Goal: Book appointment/travel/reservation

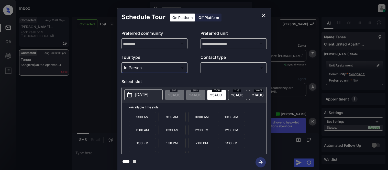
click at [220, 64] on div at bounding box center [194, 85] width 388 height 170
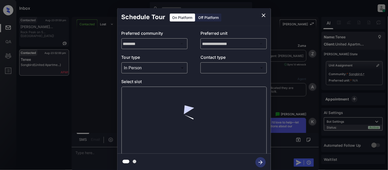
scroll to position [3, 0]
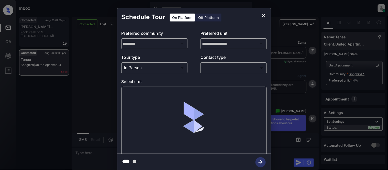
click at [217, 70] on body "Inbox Kristina Cataag Online Set yourself offline Set yourself on break Profile…" at bounding box center [194, 85] width 388 height 170
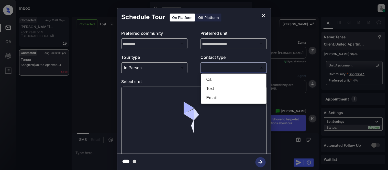
click at [214, 91] on li "Text" at bounding box center [233, 88] width 63 height 9
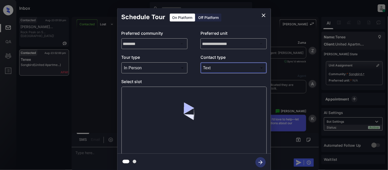
type input "****"
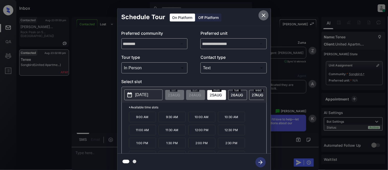
click at [263, 14] on icon "close" at bounding box center [263, 15] width 6 height 6
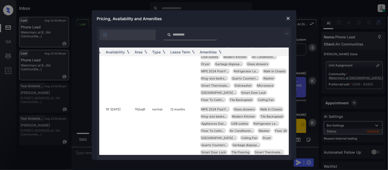
scroll to position [142, 75]
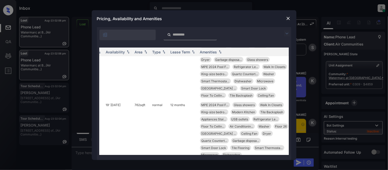
click at [286, 17] on img at bounding box center [287, 18] width 5 height 5
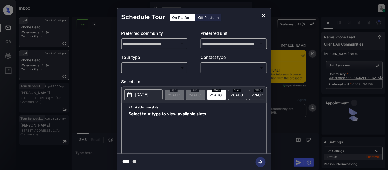
scroll to position [1287, 0]
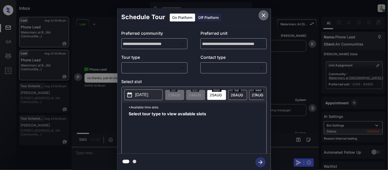
click at [263, 11] on button "close" at bounding box center [263, 15] width 10 height 10
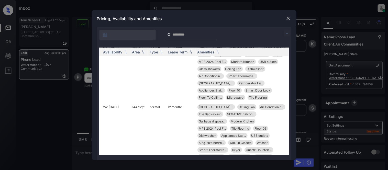
scroll to position [1494, 82]
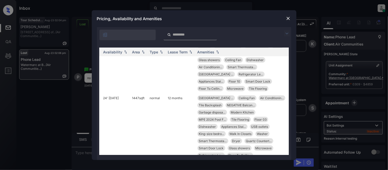
click at [287, 18] on img at bounding box center [287, 18] width 5 height 5
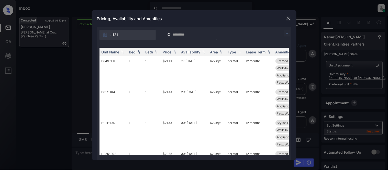
scroll to position [1446, 0]
click at [287, 33] on img at bounding box center [287, 33] width 6 height 6
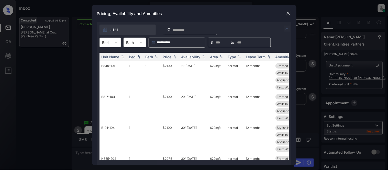
click at [108, 40] on div at bounding box center [105, 42] width 7 height 5
click at [108, 60] on div "2" at bounding box center [109, 64] width 21 height 9
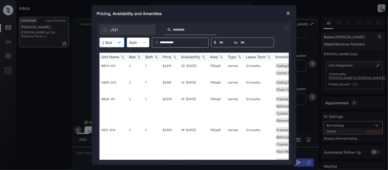
click at [169, 57] on div "Price" at bounding box center [167, 57] width 9 height 4
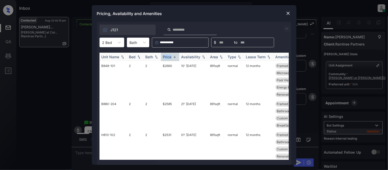
click at [169, 57] on div "Price" at bounding box center [167, 57] width 9 height 4
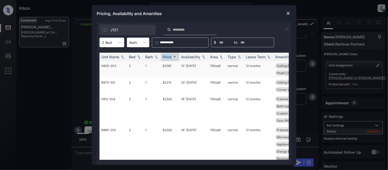
click at [166, 67] on td "$2165" at bounding box center [170, 69] width 18 height 17
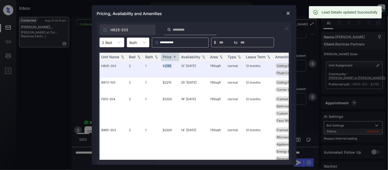
click at [286, 14] on img at bounding box center [287, 13] width 5 height 5
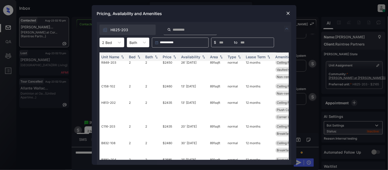
scroll to position [198, 0]
click at [288, 10] on div at bounding box center [288, 13] width 6 height 6
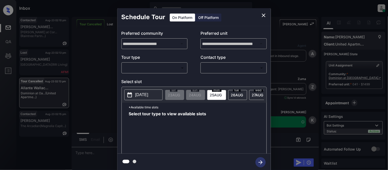
click at [175, 69] on body "Inbox [PERSON_NAME] Cataag Online Set yourself offline Set yourself on break Pr…" at bounding box center [194, 85] width 388 height 170
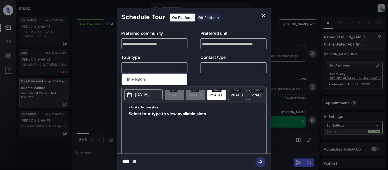
scroll to position [1457, 0]
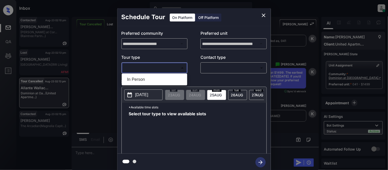
click at [165, 82] on li "In Person" at bounding box center [154, 79] width 63 height 9
type input "********"
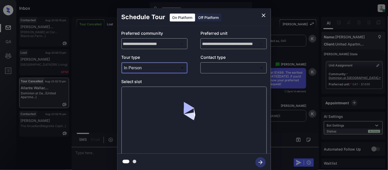
click at [242, 67] on body "Inbox [PERSON_NAME] Cataag Online Set yourself offline Set yourself on break Pr…" at bounding box center [194, 85] width 388 height 170
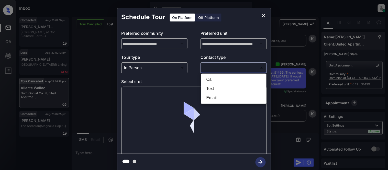
click at [226, 89] on li "Text" at bounding box center [233, 88] width 63 height 9
type input "****"
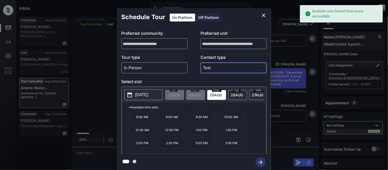
click at [148, 96] on p "[DATE]" at bounding box center [141, 95] width 13 height 6
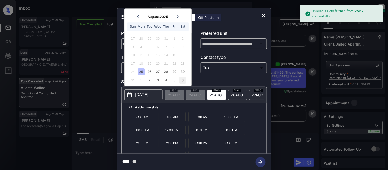
click at [183, 79] on div "6" at bounding box center [182, 80] width 7 height 7
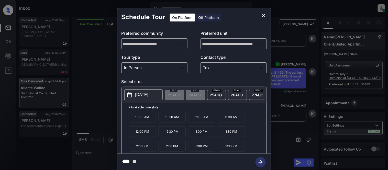
click at [287, 159] on div "**********" at bounding box center [194, 89] width 388 height 179
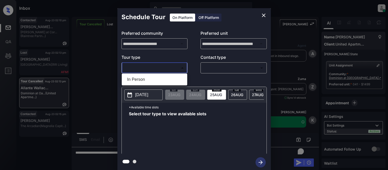
click at [144, 73] on div at bounding box center [194, 85] width 388 height 170
click at [144, 77] on li "In Person" at bounding box center [154, 79] width 63 height 9
click at [159, 70] on body "Inbox Kristina Cataag Online Set yourself offline Set yourself on break Profile…" at bounding box center [194, 85] width 388 height 170
type input "********"
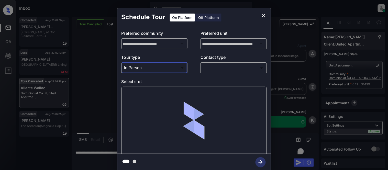
click at [213, 70] on div at bounding box center [194, 85] width 388 height 170
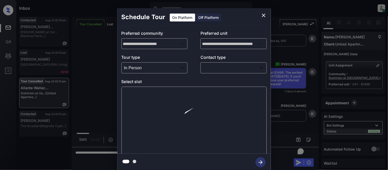
click at [213, 70] on body "Inbox Kristina Cataag Online Set yourself offline Set yourself on break Profile…" at bounding box center [194, 85] width 388 height 170
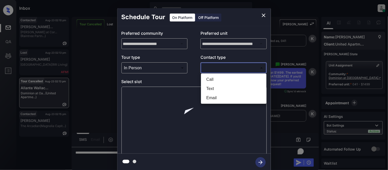
click at [212, 86] on li "Text" at bounding box center [233, 88] width 63 height 9
click at [127, 102] on div at bounding box center [194, 85] width 388 height 170
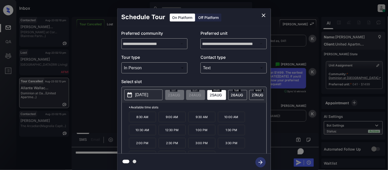
type input "****"
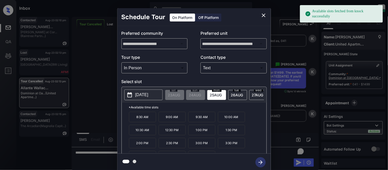
click at [137, 97] on p "2025-08-25" at bounding box center [141, 95] width 13 height 6
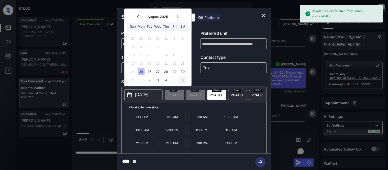
click at [182, 79] on div "6" at bounding box center [182, 80] width 7 height 7
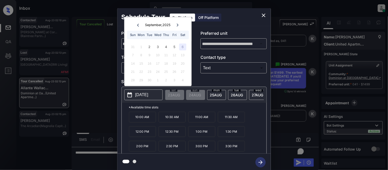
click at [150, 148] on p "2:00 PM" at bounding box center [142, 146] width 27 height 11
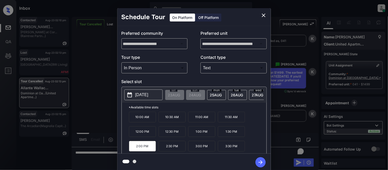
click at [256, 162] on icon "button" at bounding box center [260, 162] width 10 height 10
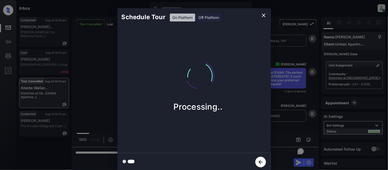
click at [291, 129] on div "Schedule Tour On Platform Off Platform Processing.." at bounding box center [194, 89] width 388 height 179
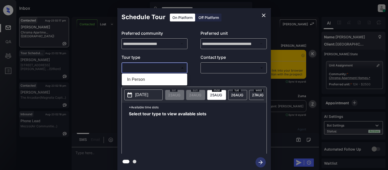
click at [134, 76] on li "In Person" at bounding box center [154, 79] width 63 height 9
type input "********"
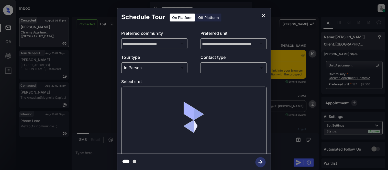
scroll to position [439, 0]
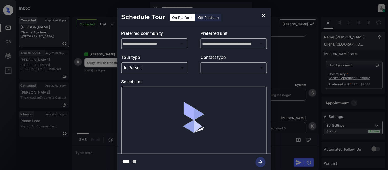
click at [195, 66] on div "Tour type In Person ******** ​ Contact type ​ ​" at bounding box center [193, 63] width 145 height 19
click at [219, 69] on body "**********" at bounding box center [194, 85] width 388 height 170
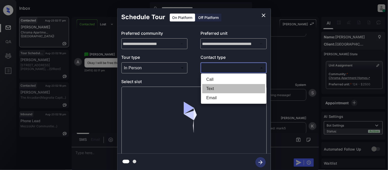
click at [210, 85] on li "Text" at bounding box center [233, 88] width 63 height 9
type input "****"
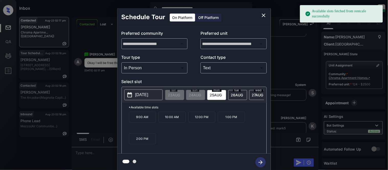
click at [138, 93] on p "2025-08-25" at bounding box center [141, 95] width 13 height 6
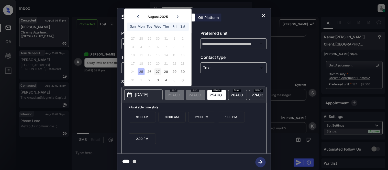
click at [159, 72] on div "27" at bounding box center [157, 71] width 7 height 7
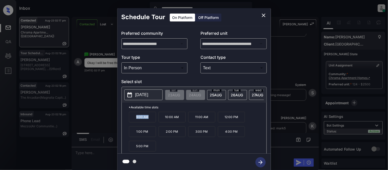
drag, startPoint x: 133, startPoint y: 118, endPoint x: 147, endPoint y: 120, distance: 14.3
click at [147, 120] on p "9:00 AM" at bounding box center [142, 117] width 27 height 11
copy p "9:00 AM"
click at [96, 150] on div "**********" at bounding box center [194, 89] width 388 height 179
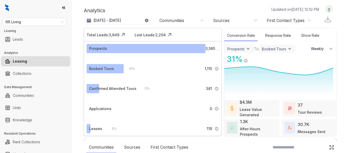
select select "******"
click at [37, 20] on span "RR Living" at bounding box center [35, 22] width 58 height 8
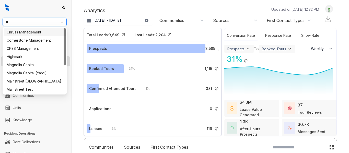
type input "***"
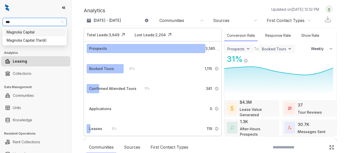
click at [48, 31] on div "Magnolia Capital" at bounding box center [35, 32] width 56 height 6
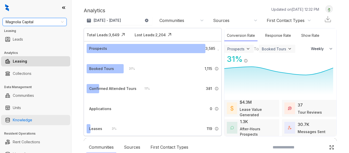
click at [28, 122] on link "Knowledge" at bounding box center [22, 120] width 19 height 10
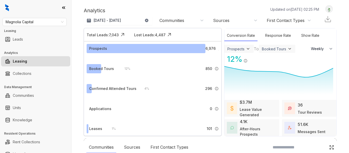
select select "******"
click at [26, 122] on link "Knowledge" at bounding box center [22, 120] width 19 height 10
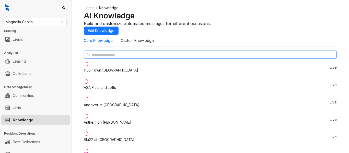
click at [100, 57] on input "text" at bounding box center [210, 55] width 238 height 6
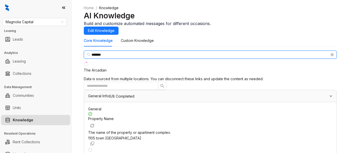
type input "*******"
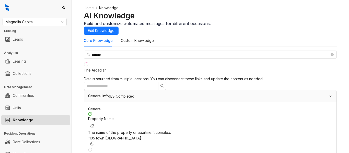
click at [107, 73] on div "The Arcadian" at bounding box center [95, 70] width 23 height 6
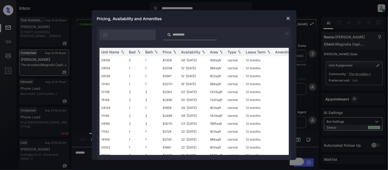
scroll to position [786, 0]
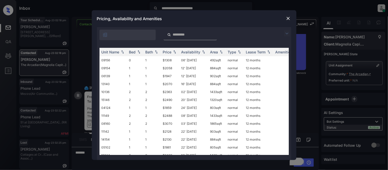
click at [285, 33] on img at bounding box center [287, 33] width 6 height 6
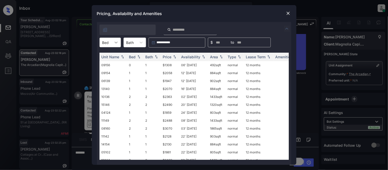
click at [119, 40] on div at bounding box center [115, 42] width 9 height 9
click at [110, 57] on div "0" at bounding box center [109, 54] width 21 height 9
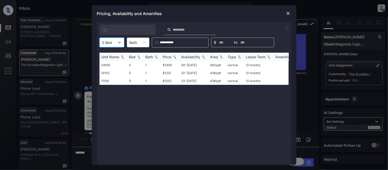
click at [195, 55] on div "Availability" at bounding box center [190, 57] width 19 height 4
click at [190, 73] on td "23' Sep 25" at bounding box center [193, 73] width 29 height 8
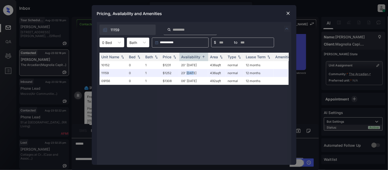
click at [289, 10] on div at bounding box center [288, 13] width 6 height 6
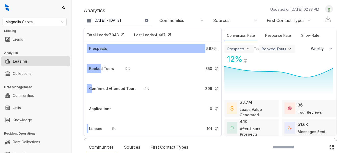
select select "******"
click at [38, 21] on span "Magnolia Capital" at bounding box center [35, 22] width 58 height 8
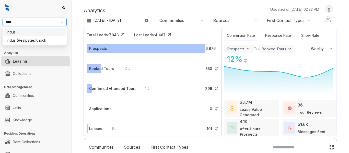
type input "*****"
click at [41, 42] on div "Indus (Realpage/Knock)" at bounding box center [35, 41] width 56 height 6
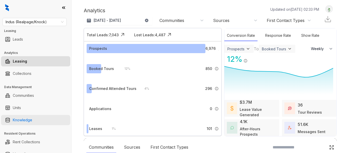
click at [32, 119] on link "Knowledge" at bounding box center [22, 120] width 19 height 10
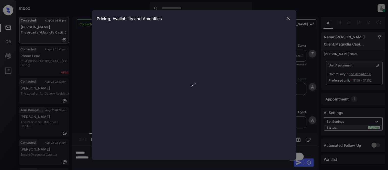
scroll to position [848, 0]
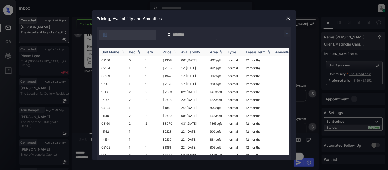
click at [172, 52] on img at bounding box center [174, 52] width 5 height 4
click at [289, 16] on img at bounding box center [287, 18] width 5 height 5
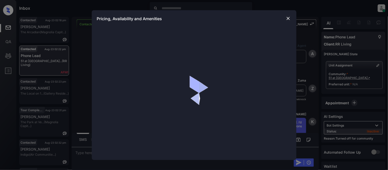
scroll to position [500, 0]
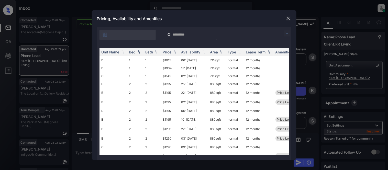
click at [287, 33] on img at bounding box center [287, 33] width 6 height 6
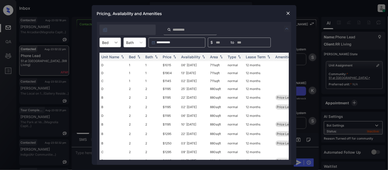
click at [112, 45] on div at bounding box center [115, 42] width 9 height 9
click at [109, 63] on div "2" at bounding box center [109, 64] width 21 height 9
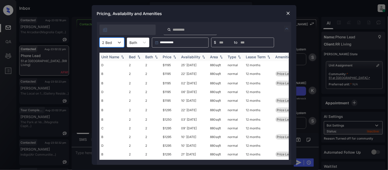
click at [163, 56] on div "Price" at bounding box center [167, 57] width 9 height 4
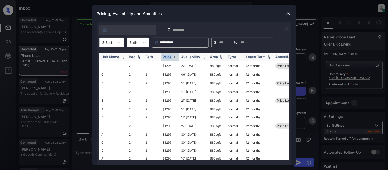
click at [163, 56] on div "Price" at bounding box center [167, 57] width 9 height 4
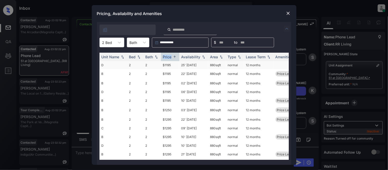
click at [169, 62] on td "$1195" at bounding box center [170, 65] width 18 height 8
click at [169, 63] on td "$1195" at bounding box center [170, 65] width 18 height 8
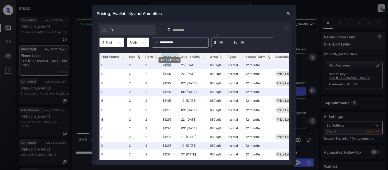
click at [287, 15] on img at bounding box center [287, 13] width 5 height 5
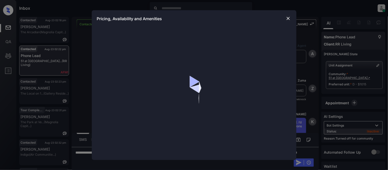
scroll to position [500, 0]
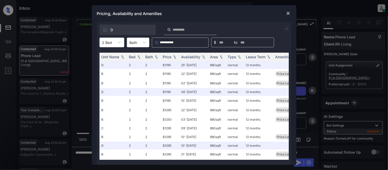
click at [287, 12] on img at bounding box center [287, 13] width 5 height 5
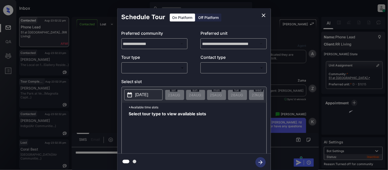
scroll to position [387, 0]
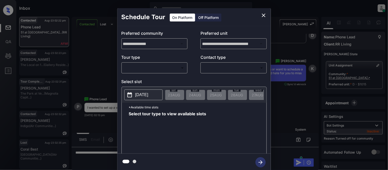
click at [175, 69] on body "Inbox [PERSON_NAME] Cataag Online Set yourself offline Set yourself on break Pr…" at bounding box center [194, 85] width 388 height 170
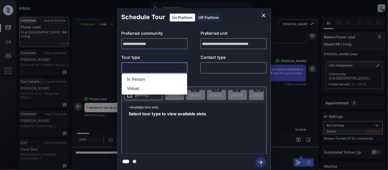
click at [169, 83] on li "In Person" at bounding box center [154, 79] width 63 height 9
type input "********"
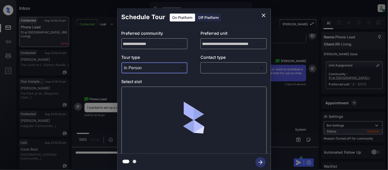
click at [212, 64] on body "Inbox Kristina Cataag Online Set yourself offline Set yourself on break Profile…" at bounding box center [194, 85] width 388 height 170
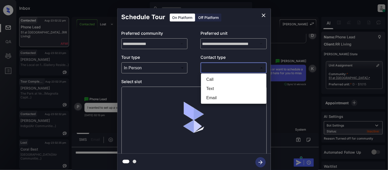
click at [209, 87] on li "Text" at bounding box center [233, 88] width 63 height 9
type input "****"
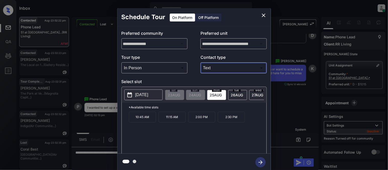
click at [144, 95] on p "2025-08-25" at bounding box center [141, 95] width 13 height 6
drag, startPoint x: 135, startPoint y: 121, endPoint x: 162, endPoint y: 123, distance: 27.1
click at [162, 123] on div "10:45 AM 11:15 AM 2:00 PM 2:30 PM" at bounding box center [197, 132] width 137 height 41
copy p "10:45 AM"
click at [104, 118] on div "**********" at bounding box center [194, 89] width 388 height 179
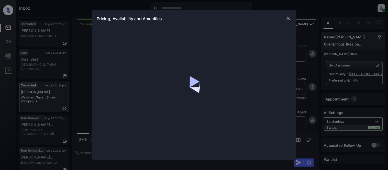
scroll to position [176, 0]
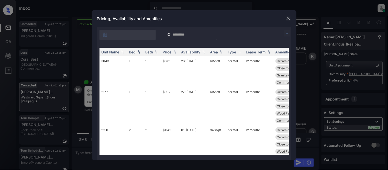
click at [285, 33] on img at bounding box center [287, 33] width 6 height 6
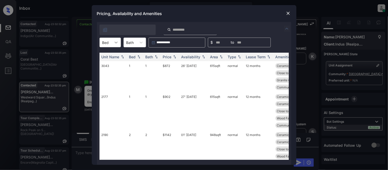
click at [114, 40] on icon at bounding box center [115, 42] width 5 height 5
click at [114, 57] on div "1" at bounding box center [109, 54] width 21 height 9
click at [163, 58] on div "Price" at bounding box center [167, 57] width 9 height 4
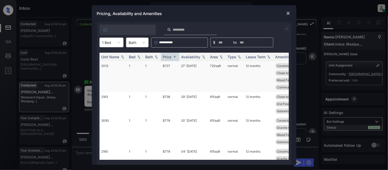
click at [168, 65] on td "$727" at bounding box center [170, 76] width 18 height 31
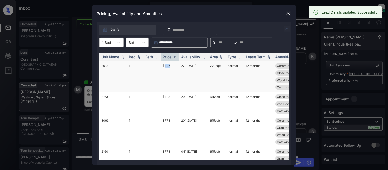
scroll to position [0, 82]
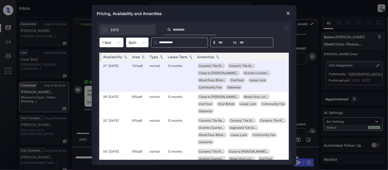
click at [285, 11] on img at bounding box center [287, 13] width 5 height 5
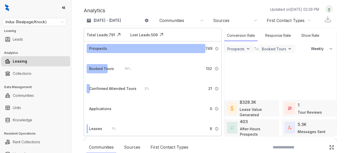
select select "******"
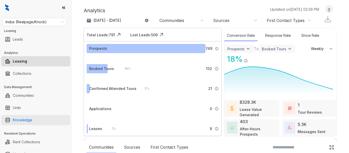
click at [31, 122] on link "Knowledge" at bounding box center [22, 120] width 19 height 10
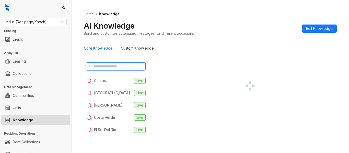
click at [103, 67] on input "text" at bounding box center [116, 67] width 45 height 6
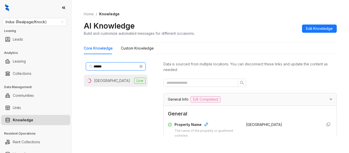
type input "******"
click at [106, 81] on div "[GEOGRAPHIC_DATA]" at bounding box center [112, 81] width 36 height 6
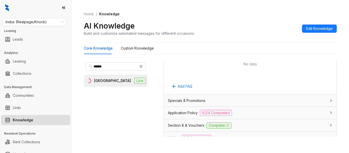
scroll to position [383, 0]
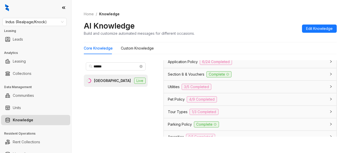
click at [180, 89] on span "Utilities" at bounding box center [174, 87] width 12 height 6
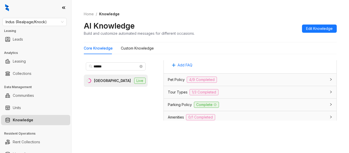
scroll to position [661, 0]
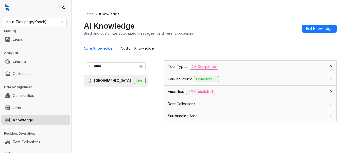
click at [179, 92] on span "Amenities" at bounding box center [176, 92] width 16 height 6
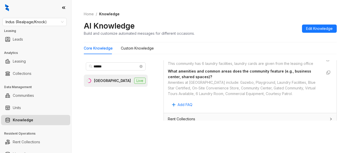
scroll to position [764, 0]
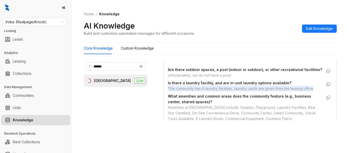
drag, startPoint x: 169, startPoint y: 100, endPoint x: 184, endPoint y: 103, distance: 16.1
click at [184, 91] on div "This community has 6 laundry facilities, laundry cards are given from the leasi…" at bounding box center [245, 89] width 154 height 6
copy div "This community has 6 laundry facilities, laundry cards are given from the leasi…"
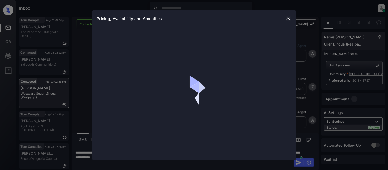
scroll to position [176, 0]
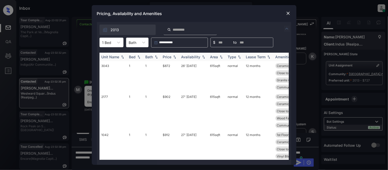
click at [166, 57] on div "Price" at bounding box center [167, 57] width 9 height 4
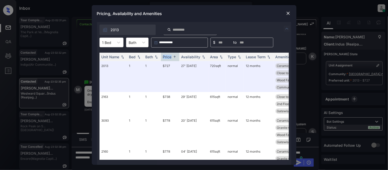
scroll to position [0, 82]
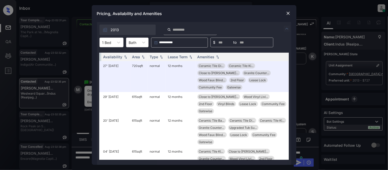
click at [286, 12] on img at bounding box center [287, 13] width 5 height 5
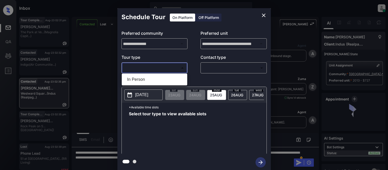
click at [160, 78] on li "In Person" at bounding box center [154, 79] width 63 height 9
type input "********"
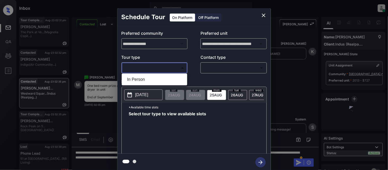
click at [221, 73] on div "​ ​" at bounding box center [233, 67] width 66 height 11
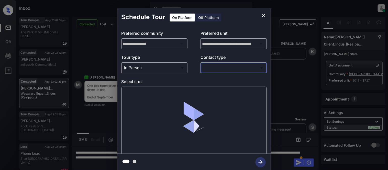
click at [221, 72] on body "Inbox [PERSON_NAME] Cataag Online Set yourself offline Set yourself on break Pr…" at bounding box center [194, 85] width 388 height 170
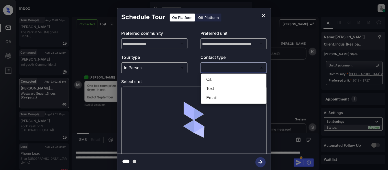
click at [211, 87] on li "Text" at bounding box center [233, 88] width 63 height 9
type input "****"
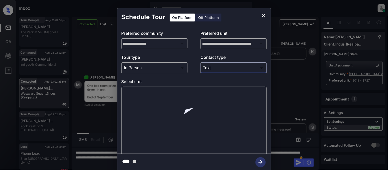
click at [138, 96] on div at bounding box center [193, 121] width 145 height 68
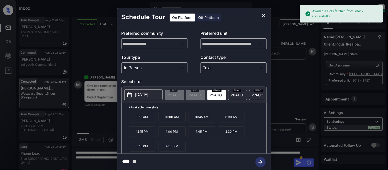
click at [138, 96] on p "[DATE]" at bounding box center [141, 95] width 13 height 6
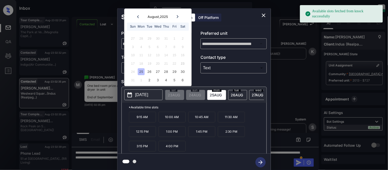
click at [178, 15] on div at bounding box center [177, 17] width 7 height 6
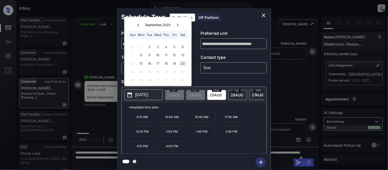
click at [179, 64] on div "20" at bounding box center [182, 63] width 7 height 7
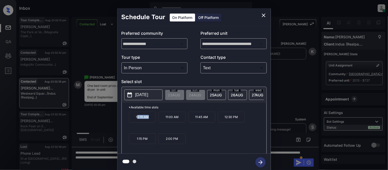
drag, startPoint x: 138, startPoint y: 121, endPoint x: 149, endPoint y: 122, distance: 11.0
click at [149, 122] on p "10:15 AM" at bounding box center [142, 117] width 27 height 11
drag, startPoint x: 131, startPoint y: 119, endPoint x: 155, endPoint y: 122, distance: 23.7
click at [155, 122] on p "10:15 AM" at bounding box center [142, 117] width 27 height 11
copy p "10:15 AM"
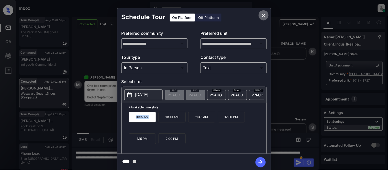
click at [262, 18] on button "close" at bounding box center [263, 15] width 10 height 10
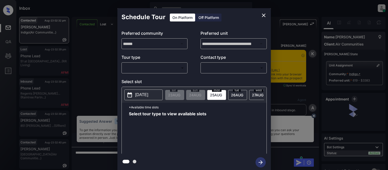
click at [131, 70] on body "Inbox Kristina Cataag Online Set yourself offline Set yourself on break Profile…" at bounding box center [194, 85] width 388 height 170
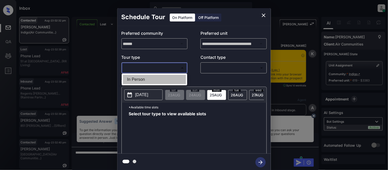
click at [132, 77] on li "In Person" at bounding box center [154, 79] width 63 height 9
type input "********"
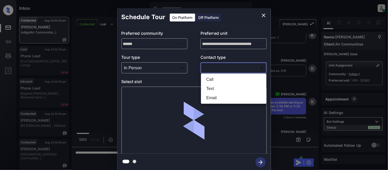
click at [215, 67] on body "Inbox Kristina Cataag Online Set yourself offline Set yourself on break Profile…" at bounding box center [194, 85] width 388 height 170
click at [214, 87] on li "Text" at bounding box center [233, 88] width 63 height 9
type input "****"
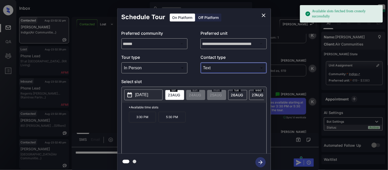
click at [146, 120] on p "3:30 PM" at bounding box center [142, 117] width 27 height 11
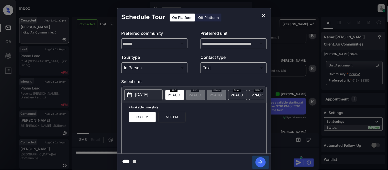
click at [259, 164] on icon "button" at bounding box center [260, 162] width 10 height 10
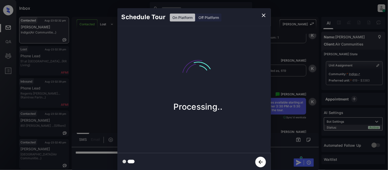
click at [286, 126] on div "Schedule Tour On Platform Off Platform Processing.." at bounding box center [194, 89] width 388 height 179
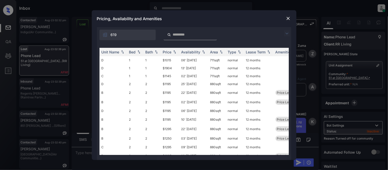
scroll to position [240, 0]
click at [284, 33] on img at bounding box center [287, 33] width 6 height 6
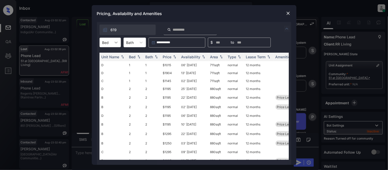
click at [116, 40] on icon at bounding box center [115, 42] width 5 height 5
click at [286, 15] on img at bounding box center [287, 13] width 5 height 5
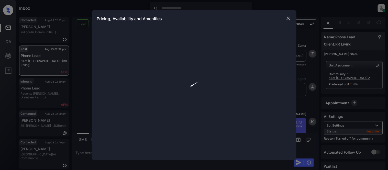
scroll to position [126, 0]
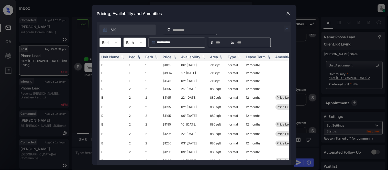
click at [111, 46] on div "Bed" at bounding box center [109, 43] width 21 height 10
click at [109, 71] on div "3" at bounding box center [109, 73] width 21 height 9
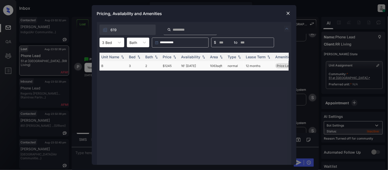
click at [186, 67] on td "16' [DATE]" at bounding box center [193, 65] width 29 height 9
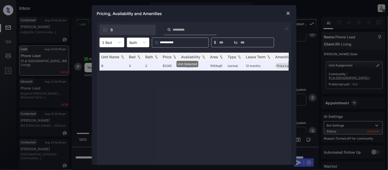
click at [287, 11] on img at bounding box center [287, 13] width 5 height 5
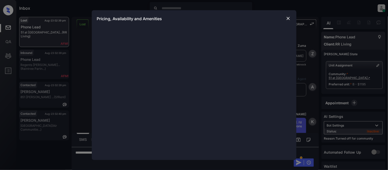
scroll to position [126, 0]
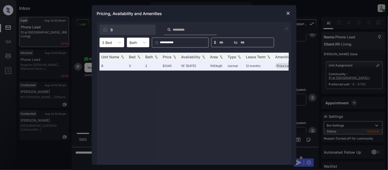
click at [106, 42] on div at bounding box center [107, 42] width 10 height 5
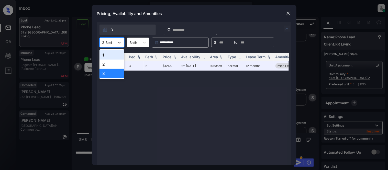
click at [108, 66] on div "2" at bounding box center [111, 64] width 25 height 9
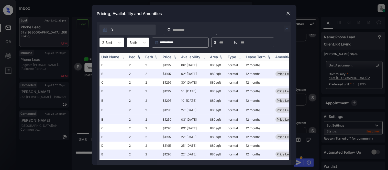
click at [194, 56] on div "Availability" at bounding box center [190, 57] width 19 height 4
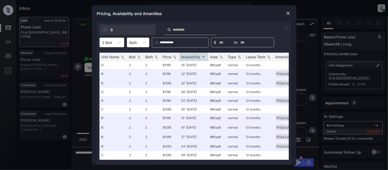
click at [113, 42] on div "2 Bed" at bounding box center [107, 42] width 15 height 7
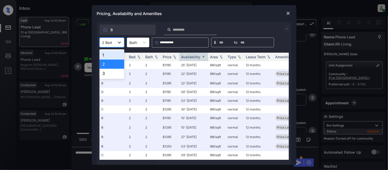
click at [115, 42] on div at bounding box center [119, 42] width 9 height 9
click at [111, 38] on div "2 Bed" at bounding box center [111, 43] width 25 height 10
click at [110, 53] on div "1" at bounding box center [111, 54] width 25 height 9
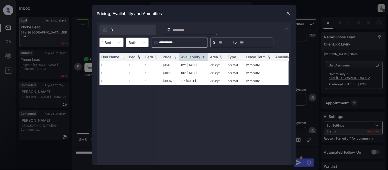
click at [289, 12] on img at bounding box center [287, 13] width 5 height 5
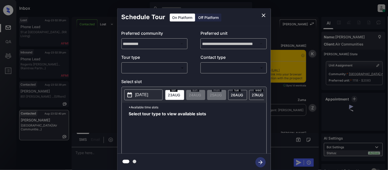
click at [166, 70] on body "Inbox [PERSON_NAME] Cataag Online Set yourself offline Set yourself on break Pr…" at bounding box center [194, 85] width 388 height 170
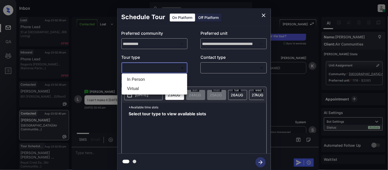
click at [165, 74] on ul "In Person Virtual" at bounding box center [154, 84] width 65 height 21
click at [173, 78] on li "In Person" at bounding box center [154, 79] width 63 height 9
type input "********"
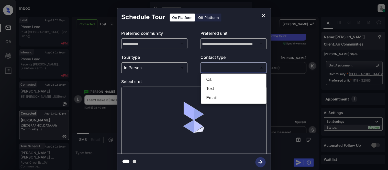
click at [215, 68] on body "Inbox [PERSON_NAME] Cataag Online Set yourself offline Set yourself on break Pr…" at bounding box center [194, 85] width 388 height 170
click at [210, 91] on li "Text" at bounding box center [233, 88] width 63 height 9
type input "****"
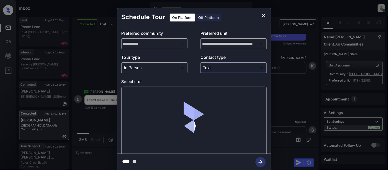
click at [140, 96] on div at bounding box center [193, 121] width 145 height 68
click at [140, 94] on div at bounding box center [193, 121] width 145 height 68
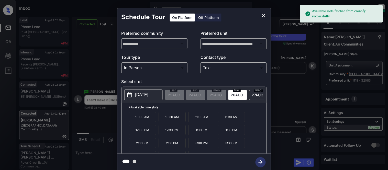
click at [148, 96] on p "[DATE]" at bounding box center [141, 95] width 13 height 6
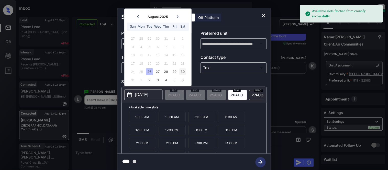
click at [182, 72] on div "30" at bounding box center [182, 71] width 7 height 7
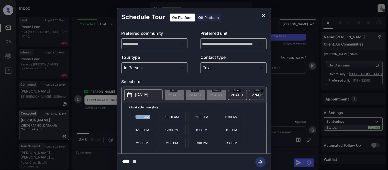
drag, startPoint x: 134, startPoint y: 120, endPoint x: 157, endPoint y: 121, distance: 23.0
click at [157, 121] on div "10:00 AM 10:30 AM 11:00 AM 11:30 AM 12:00 PM 12:30 PM 1:00 PM 1:30 PM 2:00 PM 2…" at bounding box center [197, 132] width 137 height 41
copy p "10:00 AM"
click at [98, 152] on div "**********" at bounding box center [194, 89] width 388 height 179
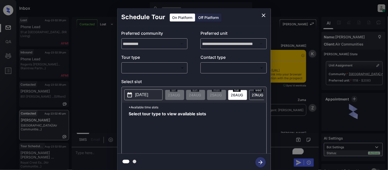
scroll to position [795, 0]
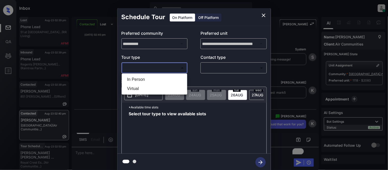
click at [135, 69] on body "Inbox [PERSON_NAME] Cataag Online Set yourself offline Set yourself on break Pr…" at bounding box center [194, 85] width 388 height 170
click at [134, 75] on li "In Person" at bounding box center [154, 79] width 63 height 9
type input "********"
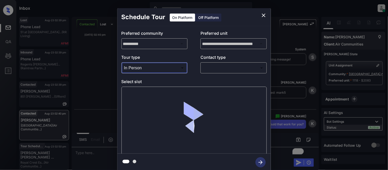
click at [211, 68] on body "Inbox [PERSON_NAME] Cataag Online Set yourself offline Set yourself on break Pr…" at bounding box center [194, 85] width 388 height 170
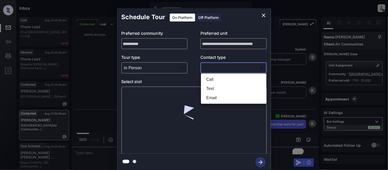
click at [212, 91] on li "Text" at bounding box center [233, 88] width 63 height 9
type input "****"
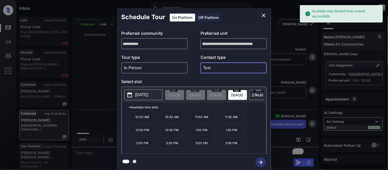
click at [134, 95] on button "[DATE]" at bounding box center [143, 94] width 38 height 11
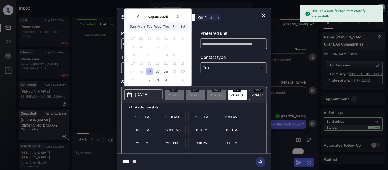
click at [264, 19] on button "close" at bounding box center [263, 15] width 10 height 10
